Goal: Find specific page/section: Find specific page/section

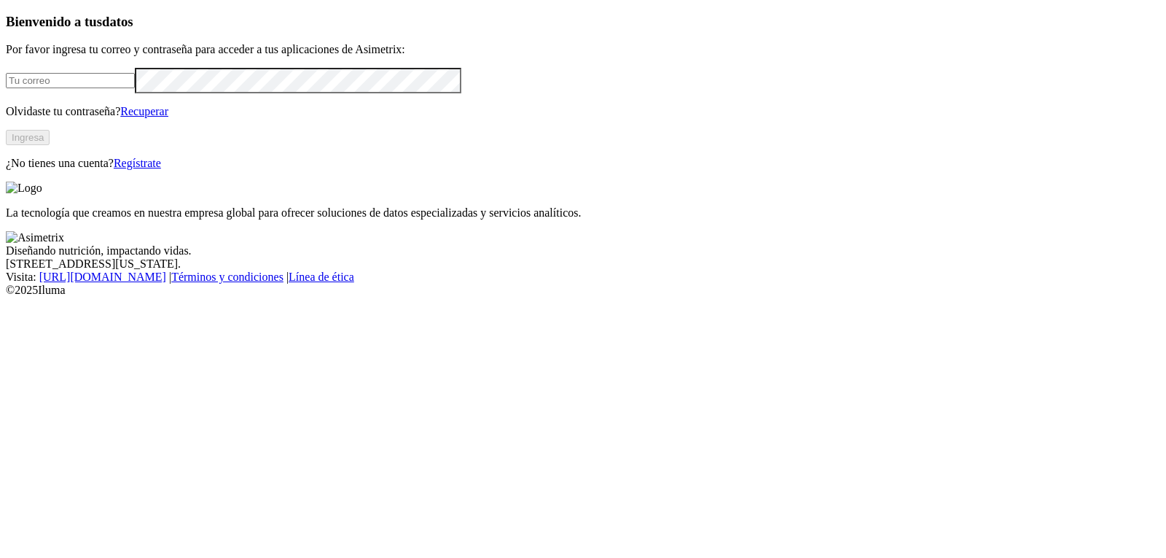
type input "analistainocuidad@refinalsa.com"
click at [50, 145] on button "Ingresa" at bounding box center [28, 137] width 44 height 15
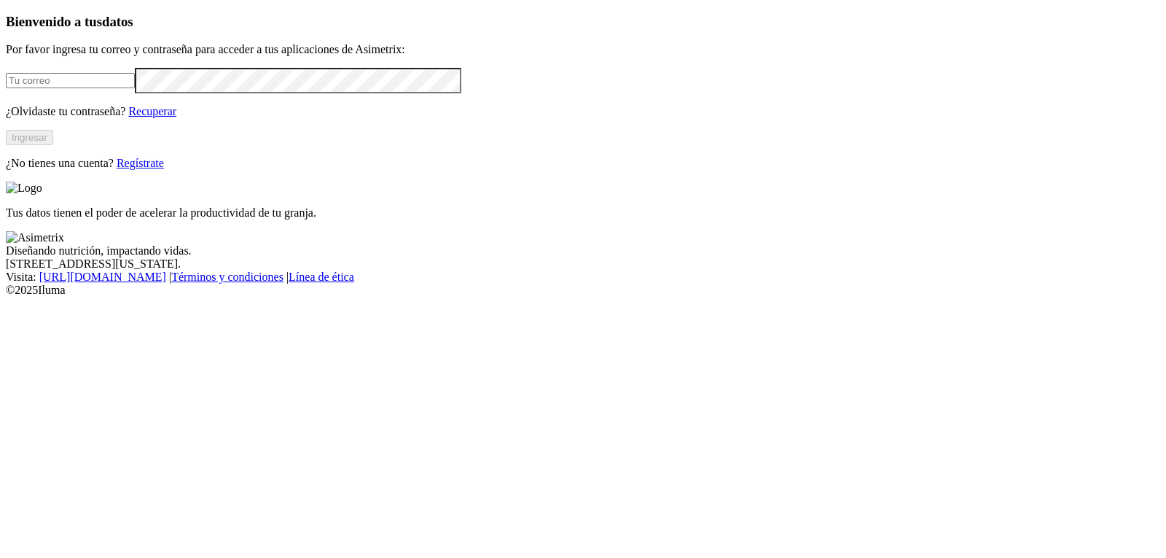
type input "[EMAIL_ADDRESS][DOMAIN_NAME]"
click at [53, 145] on button "Ingresar" at bounding box center [29, 137] width 47 height 15
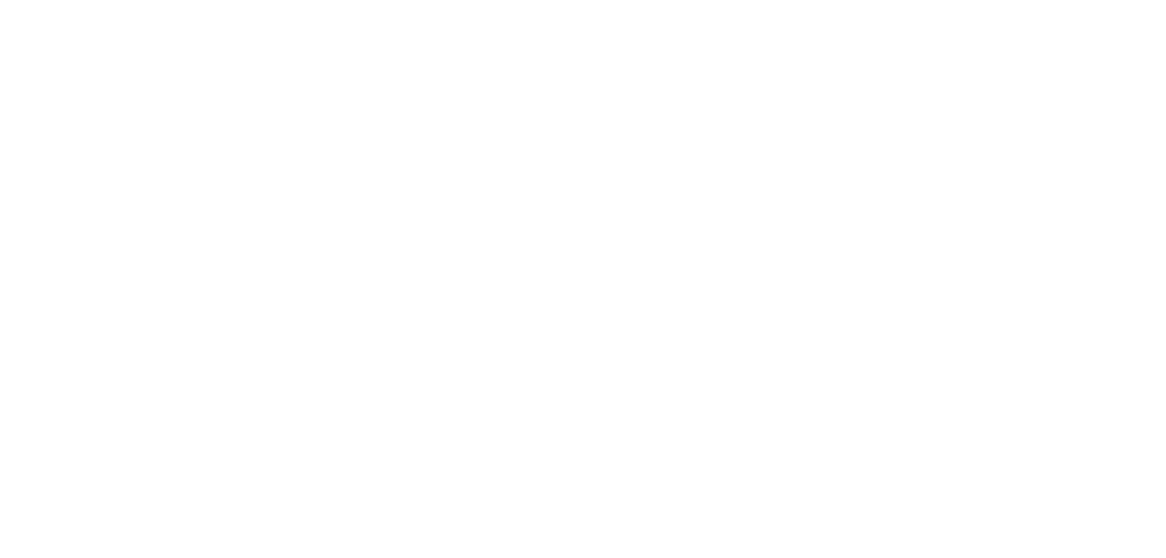
type input "M"
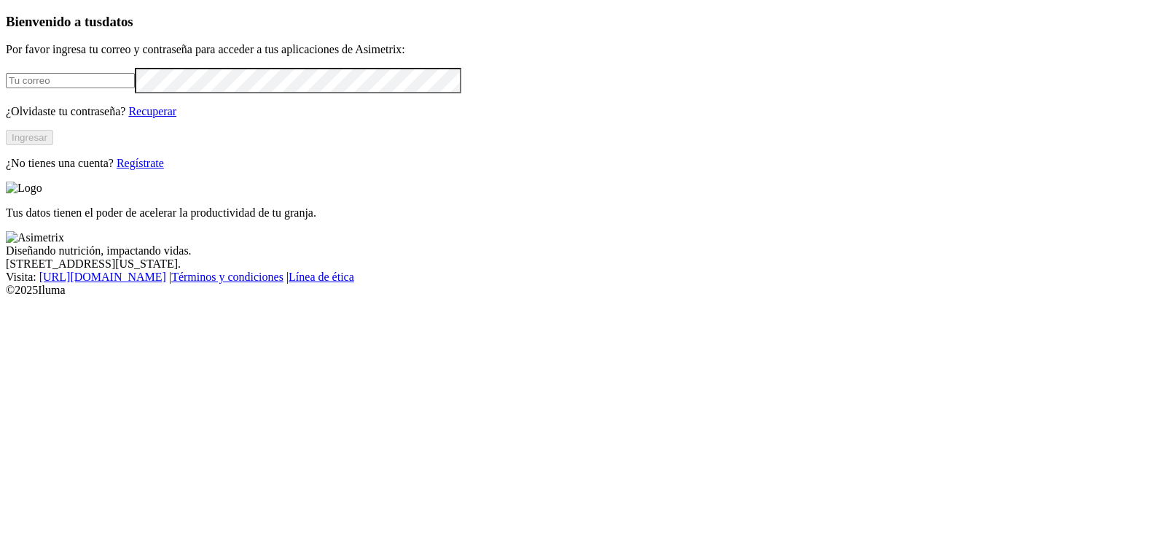
type input "[EMAIL_ADDRESS][DOMAIN_NAME]"
click at [53, 145] on button "Ingresar" at bounding box center [29, 137] width 47 height 15
